Goal: Task Accomplishment & Management: Use online tool/utility

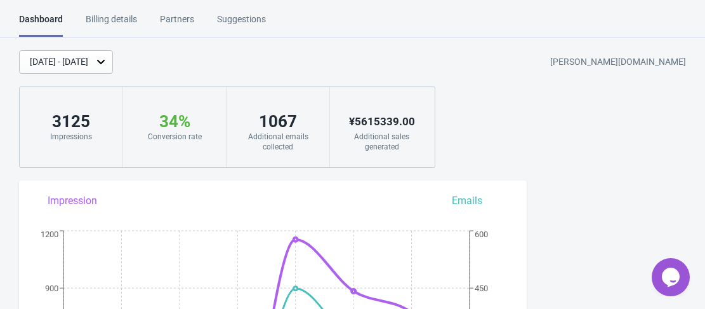
click at [113, 67] on div "[DATE] - [DATE]" at bounding box center [66, 61] width 94 height 23
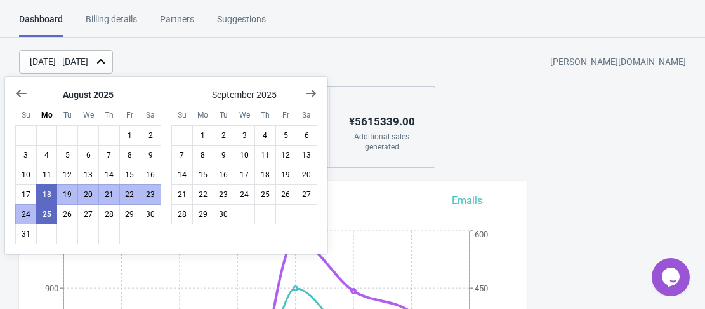
click at [201, 58] on div "[DATE] - [DATE] [PERSON_NAME][DOMAIN_NAME]" at bounding box center [362, 61] width 686 height 23
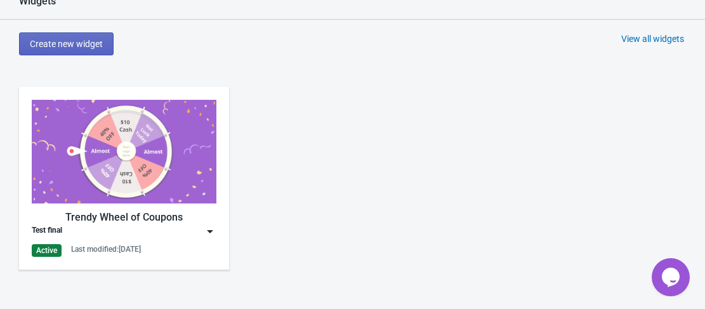
scroll to position [571, 0]
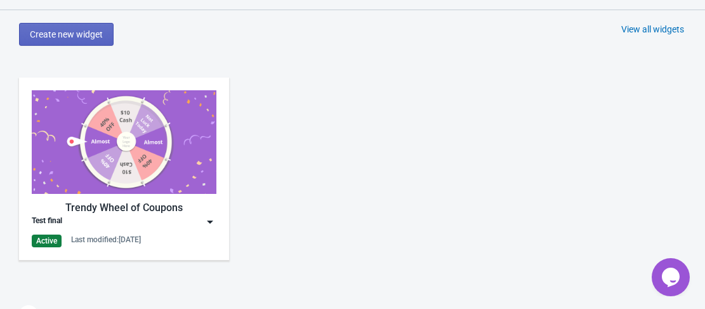
click at [138, 156] on img at bounding box center [124, 141] width 185 height 103
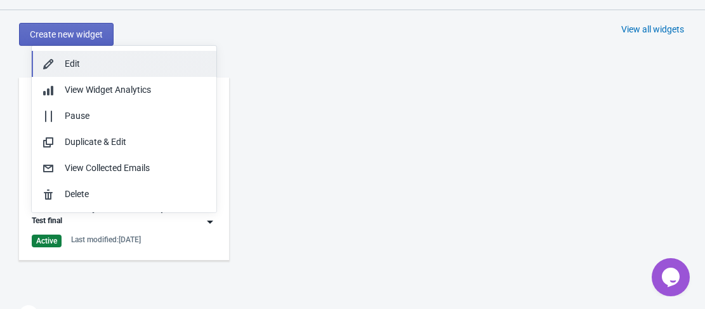
click at [126, 64] on div "Edit" at bounding box center [136, 63] width 142 height 13
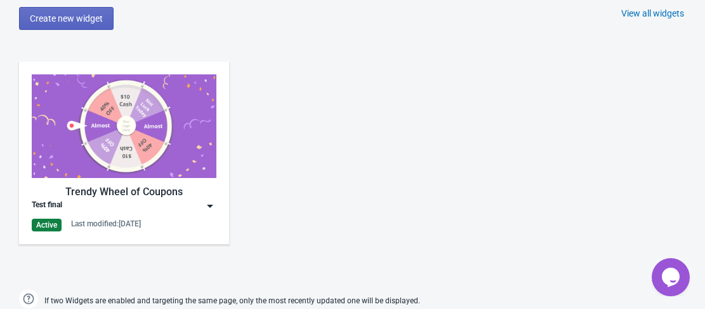
scroll to position [584, 0]
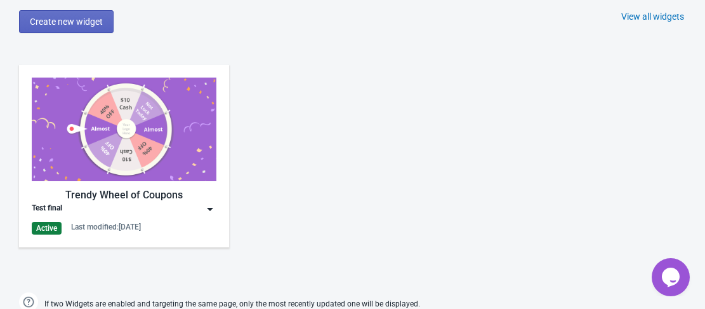
click at [143, 95] on img at bounding box center [124, 128] width 185 height 103
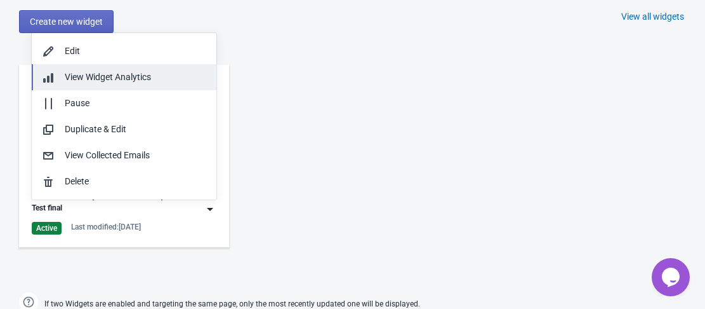
click at [123, 77] on span "View Widget Analytics" at bounding box center [108, 77] width 86 height 10
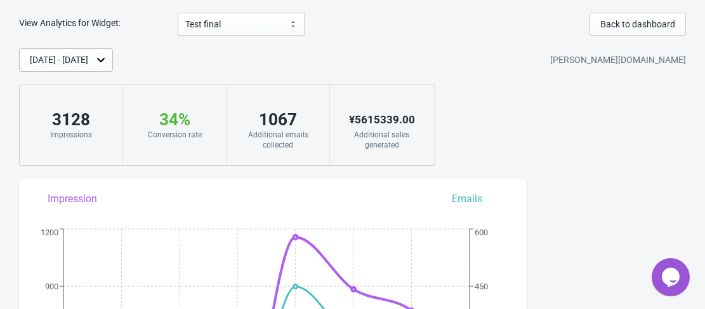
scroll to position [227, 0]
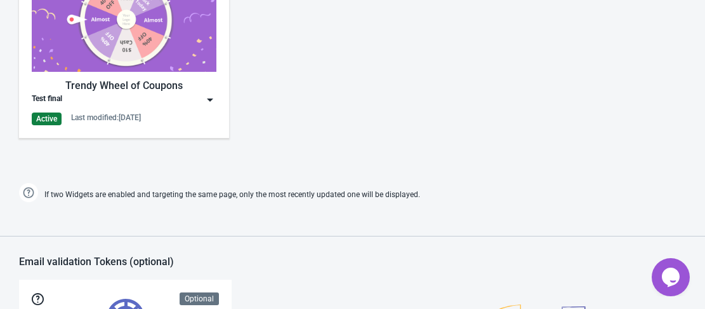
scroll to position [672, 0]
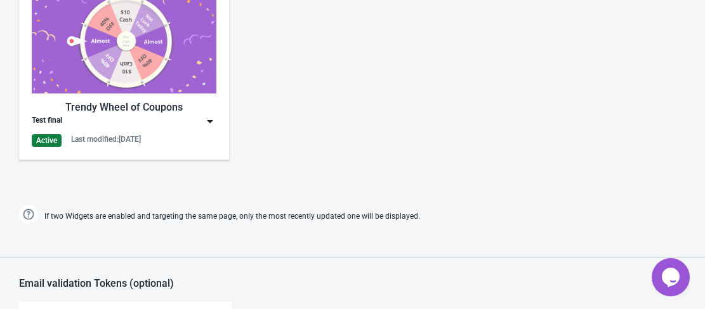
click at [166, 63] on img at bounding box center [124, 41] width 185 height 103
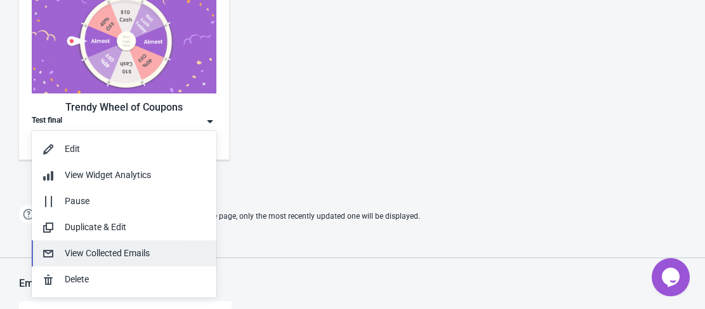
click at [142, 252] on div "View Collected Emails" at bounding box center [136, 252] width 142 height 13
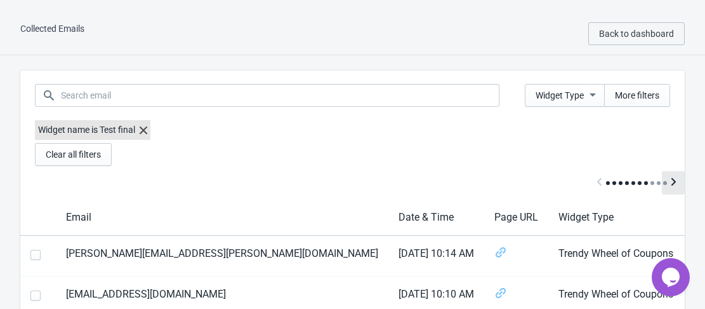
click at [670, 176] on icon "Scroll table right one column" at bounding box center [673, 181] width 13 height 13
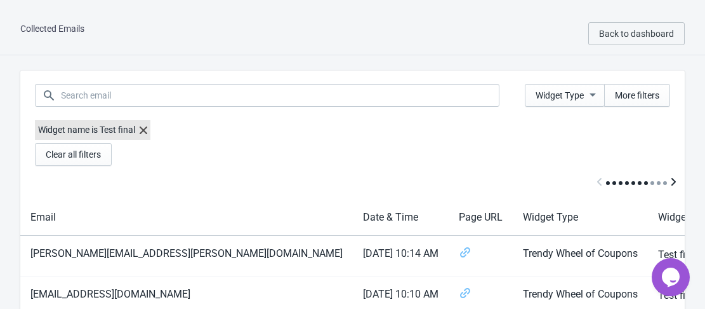
click at [670, 176] on icon "Scroll table right one column" at bounding box center [673, 181] width 13 height 13
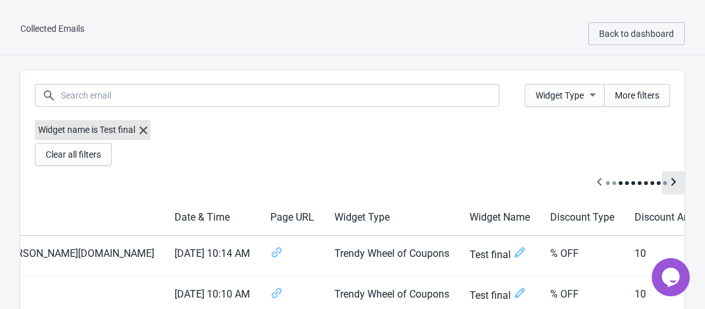
click at [670, 176] on icon "Scroll table right one column" at bounding box center [673, 181] width 13 height 13
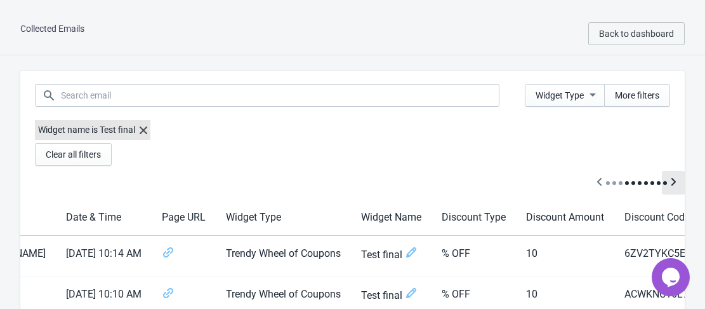
click at [670, 176] on icon "Scroll table right one column" at bounding box center [673, 181] width 13 height 13
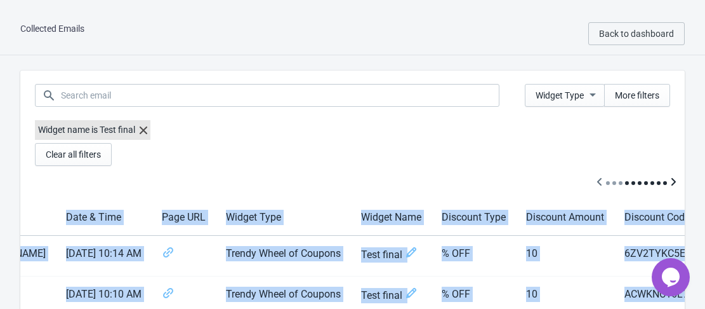
scroll to position [0, 362]
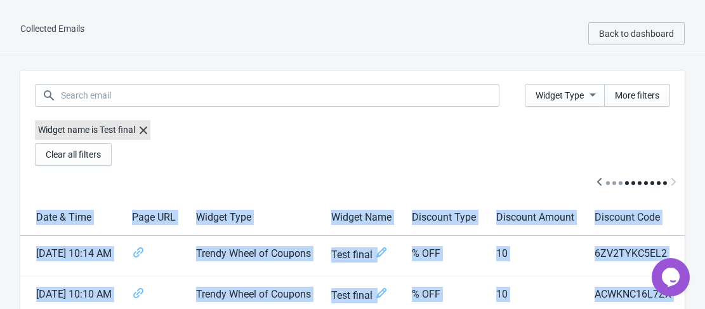
click at [670, 176] on div at bounding box center [352, 183] width 665 height 34
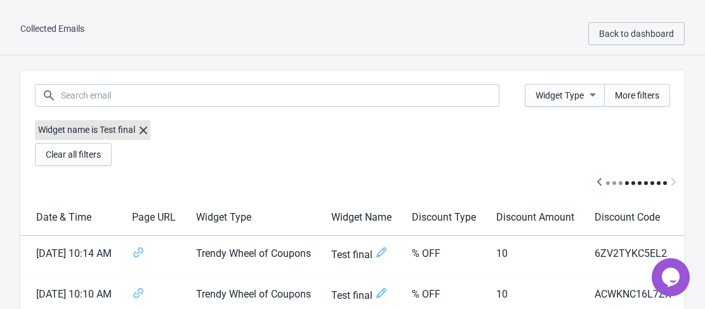
click at [510, 147] on div "Widget name is Test final Clear all filters" at bounding box center [352, 143] width 665 height 46
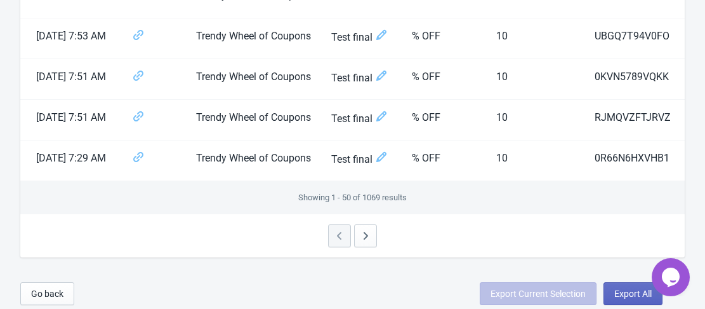
scroll to position [2095, 0]
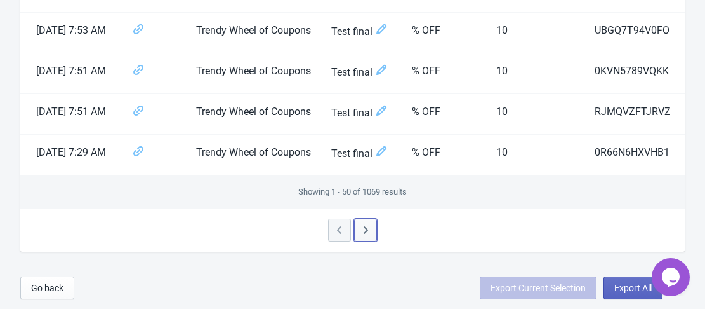
click at [366, 238] on span "button" at bounding box center [365, 230] width 13 height 15
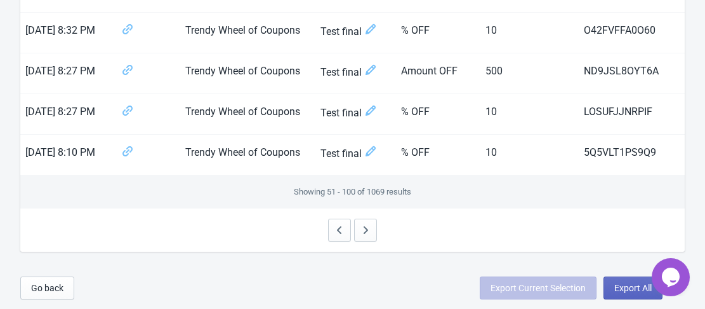
scroll to position [2102, 0]
click at [369, 229] on icon "button" at bounding box center [365, 229] width 13 height 13
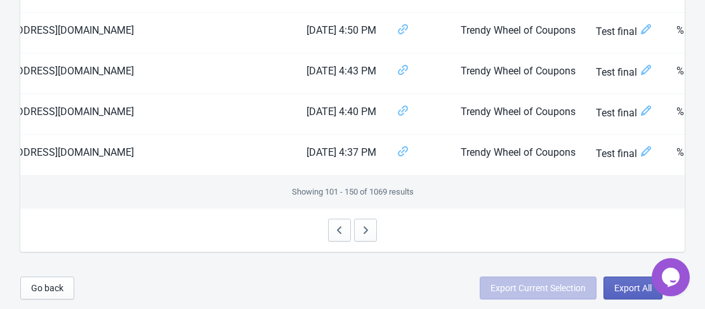
scroll to position [0, 366]
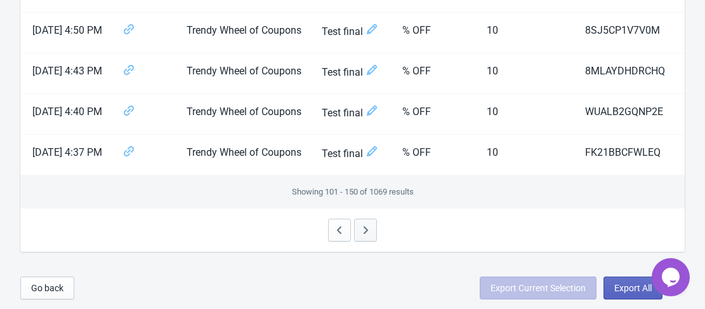
click at [363, 231] on icon "button" at bounding box center [365, 229] width 13 height 13
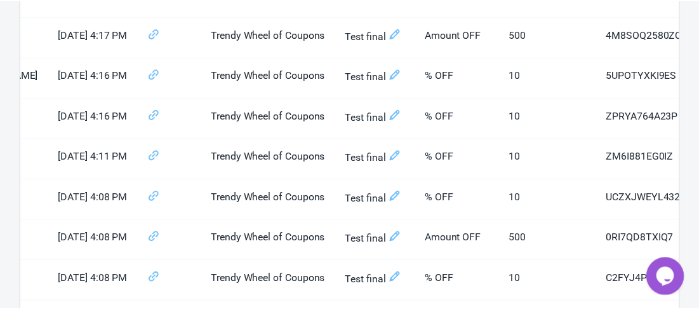
scroll to position [0, 0]
